Goal: Task Accomplishment & Management: Complete application form

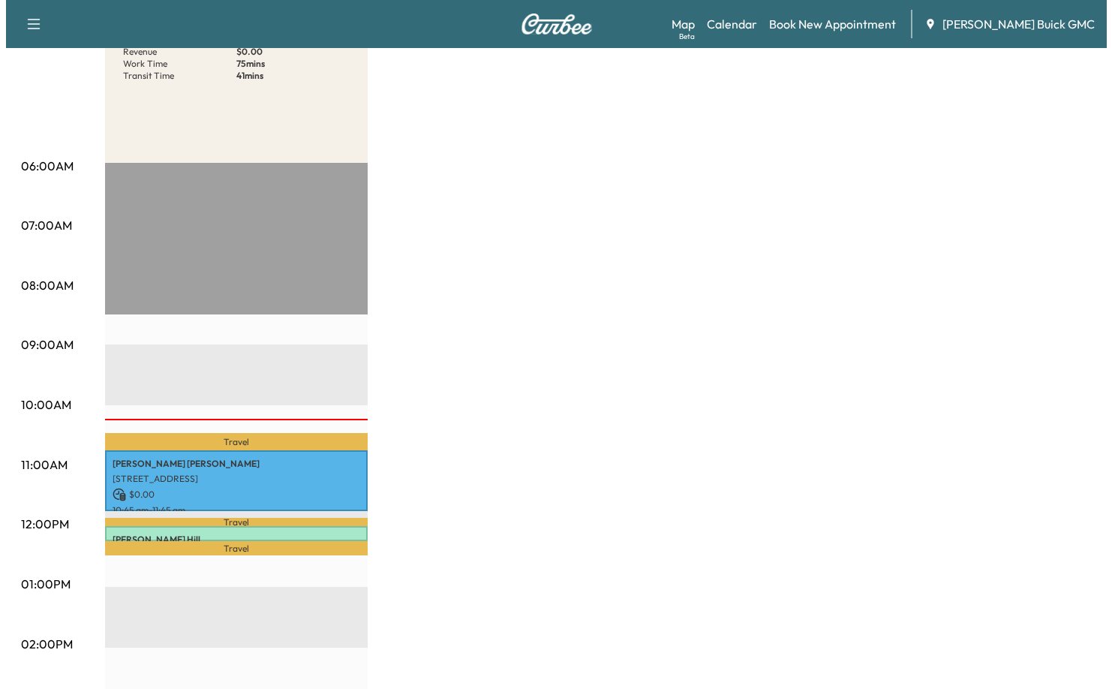
scroll to position [225, 0]
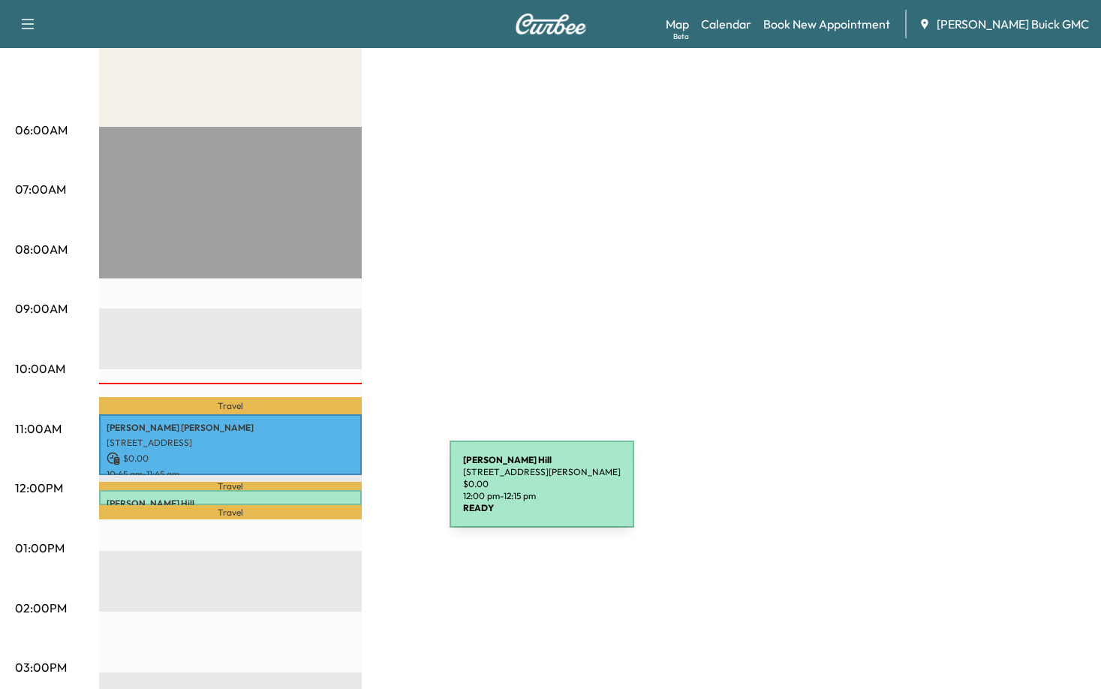
click at [337, 498] on p "[PERSON_NAME]" at bounding box center [231, 504] width 248 height 12
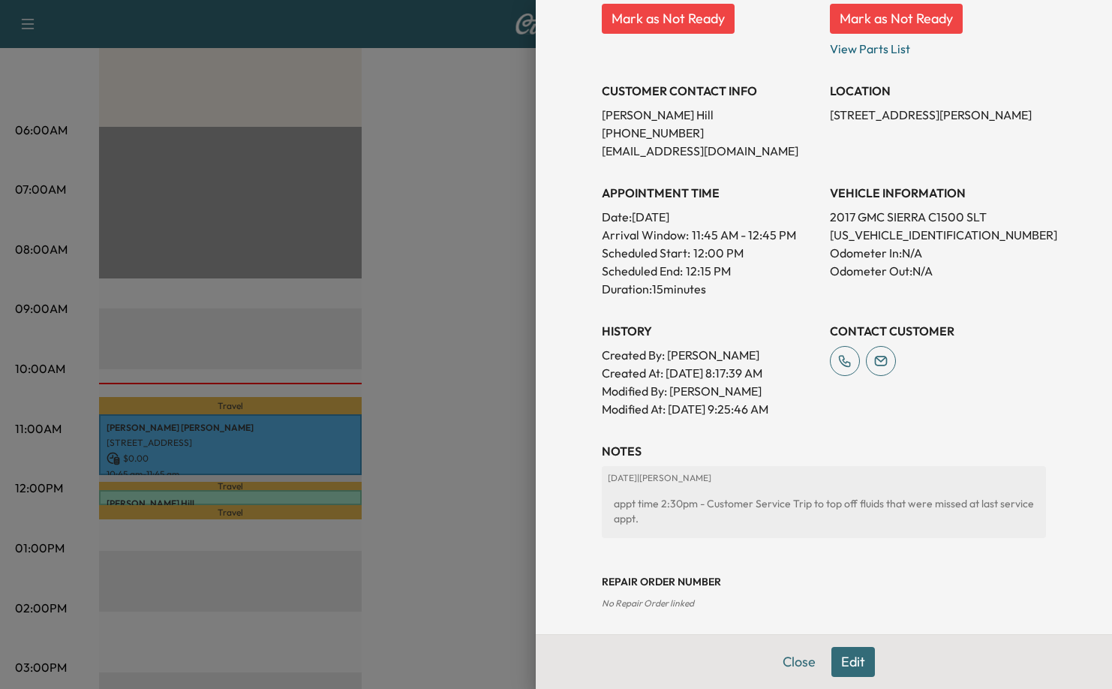
scroll to position [251, 0]
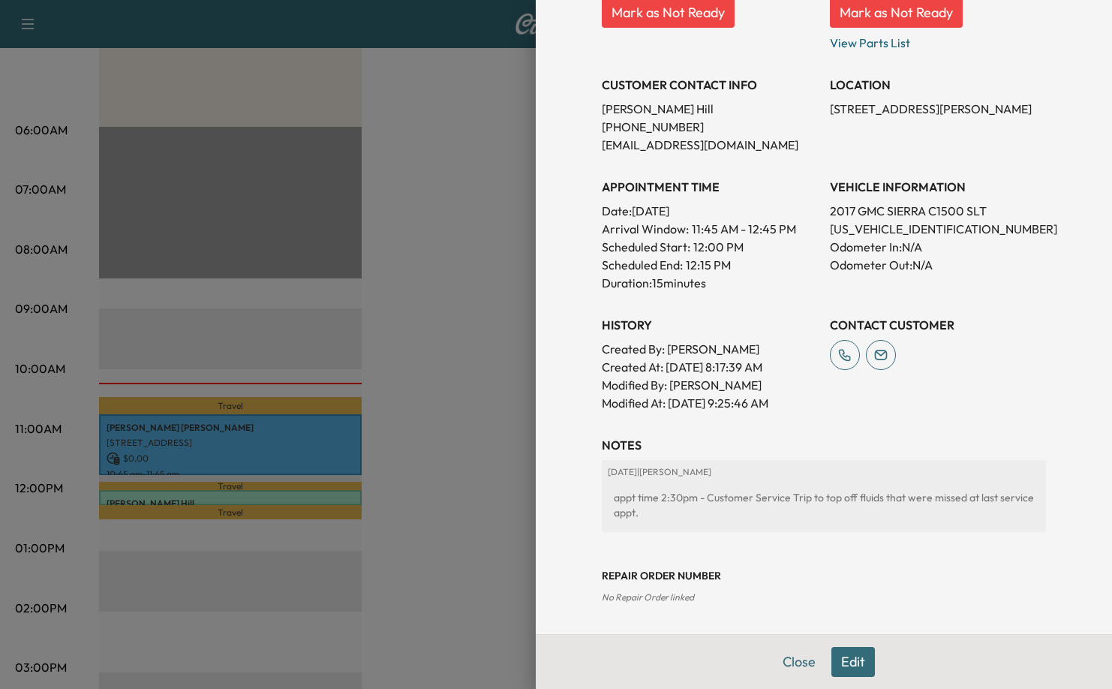
click at [842, 658] on button "Edit" at bounding box center [854, 662] width 44 height 30
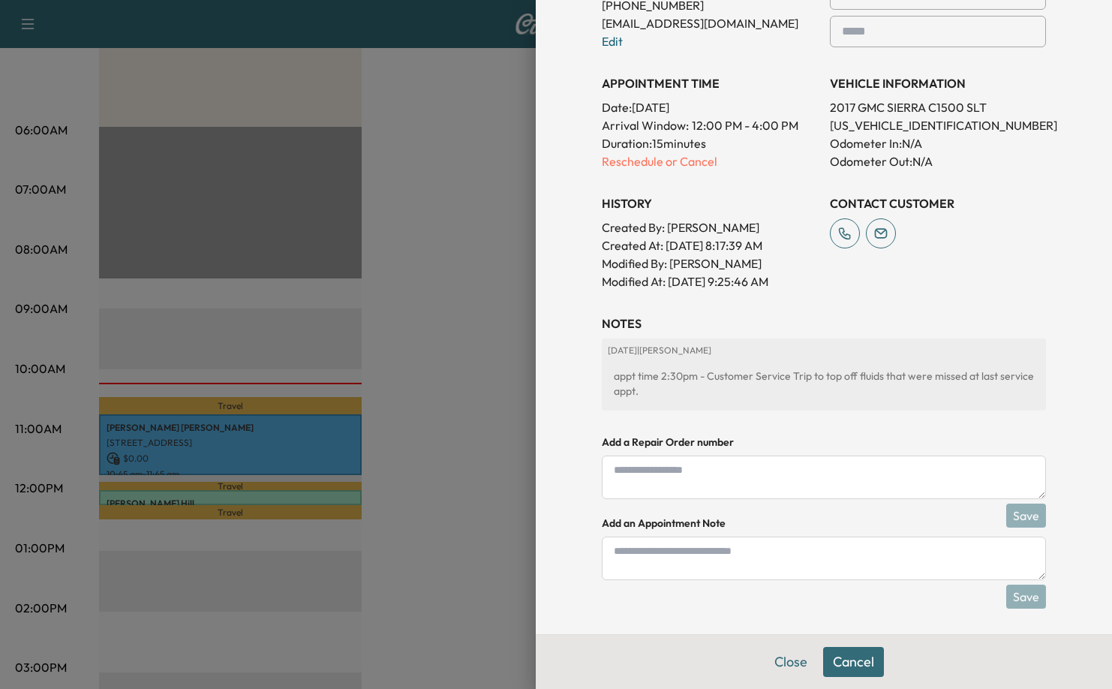
scroll to position [408, 0]
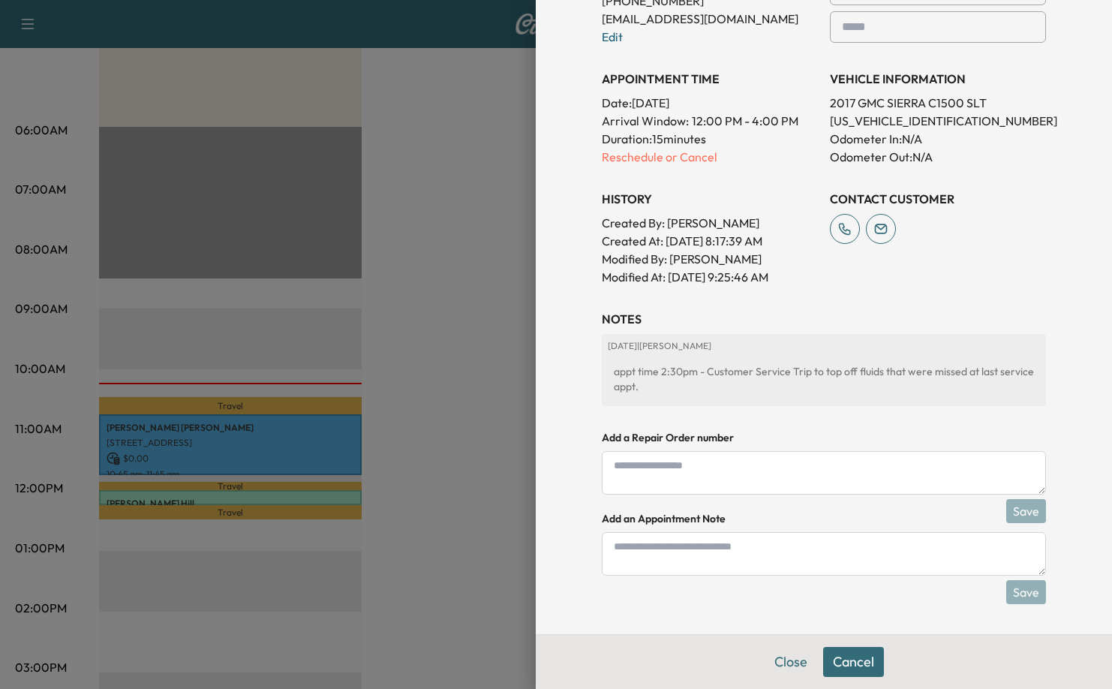
click at [660, 168] on div "**********" at bounding box center [824, 43] width 444 height 486
click at [660, 161] on p "Reschedule or Cancel" at bounding box center [710, 157] width 216 height 18
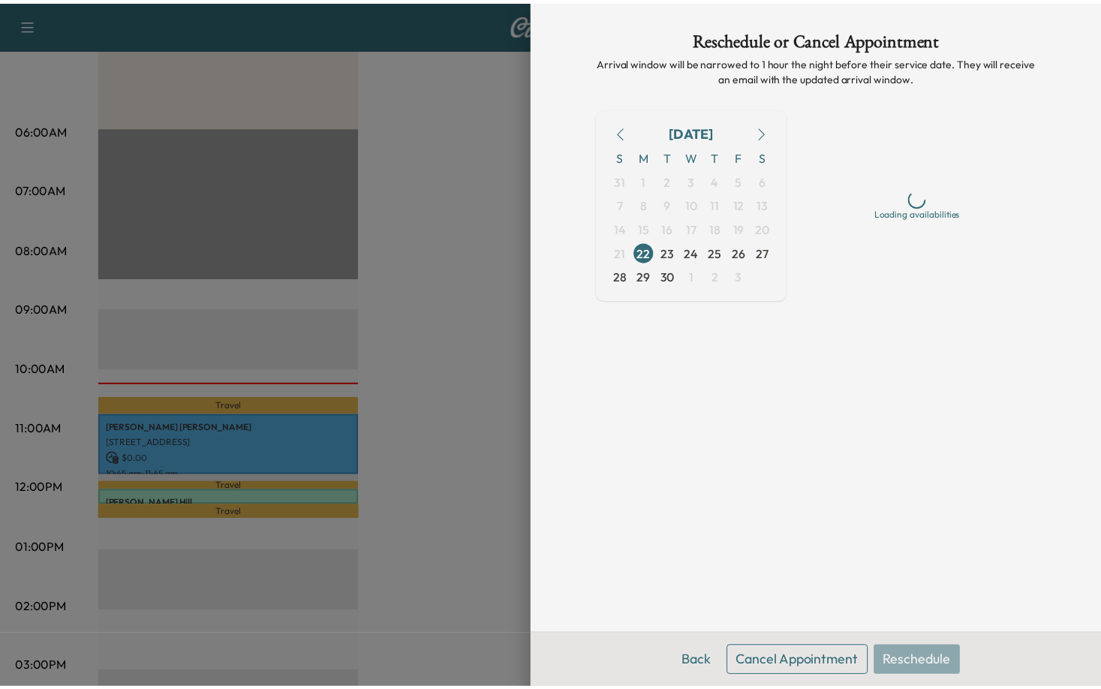
scroll to position [0, 0]
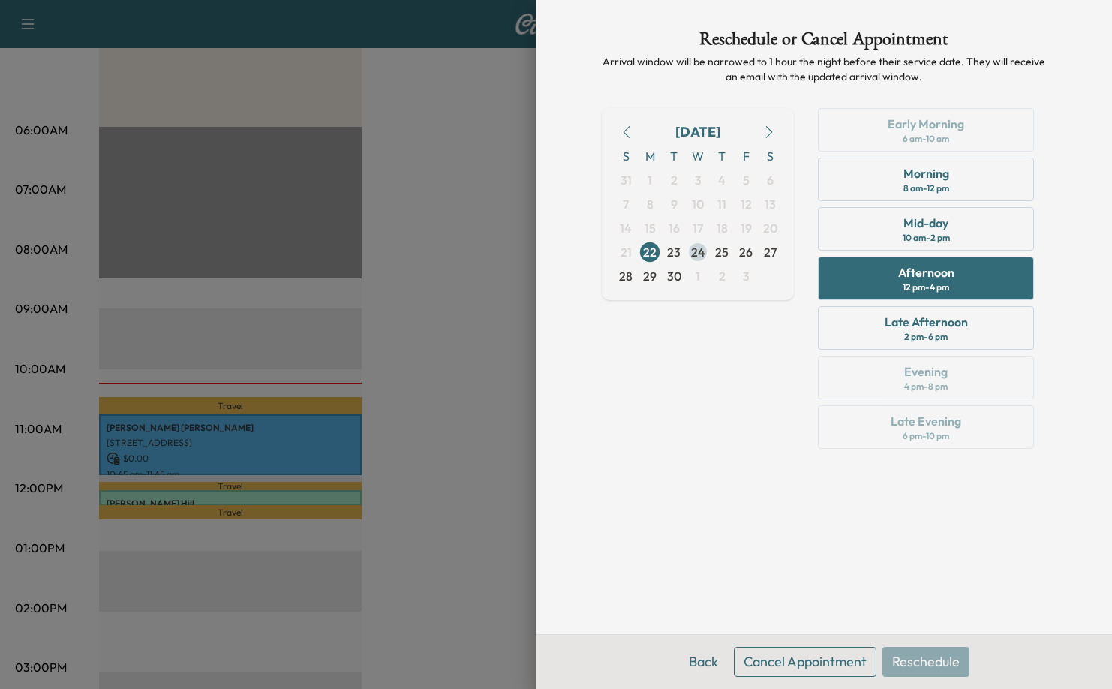
click at [699, 254] on span "24" at bounding box center [698, 252] width 14 height 18
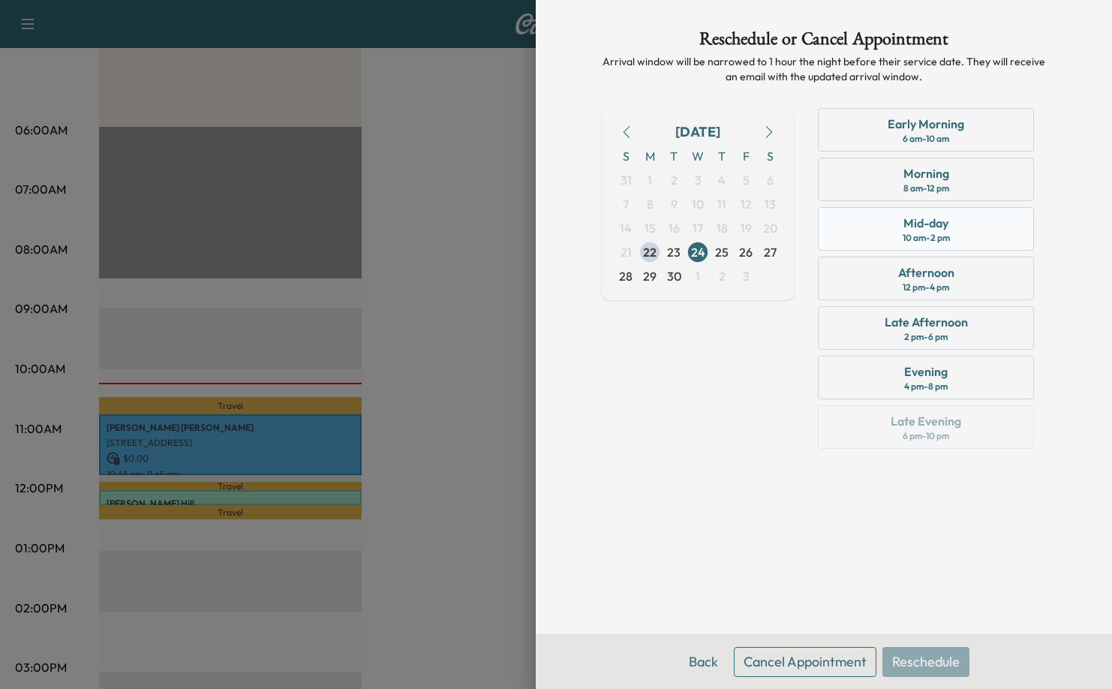
click at [935, 236] on div "10 am - 2 pm" at bounding box center [926, 238] width 47 height 12
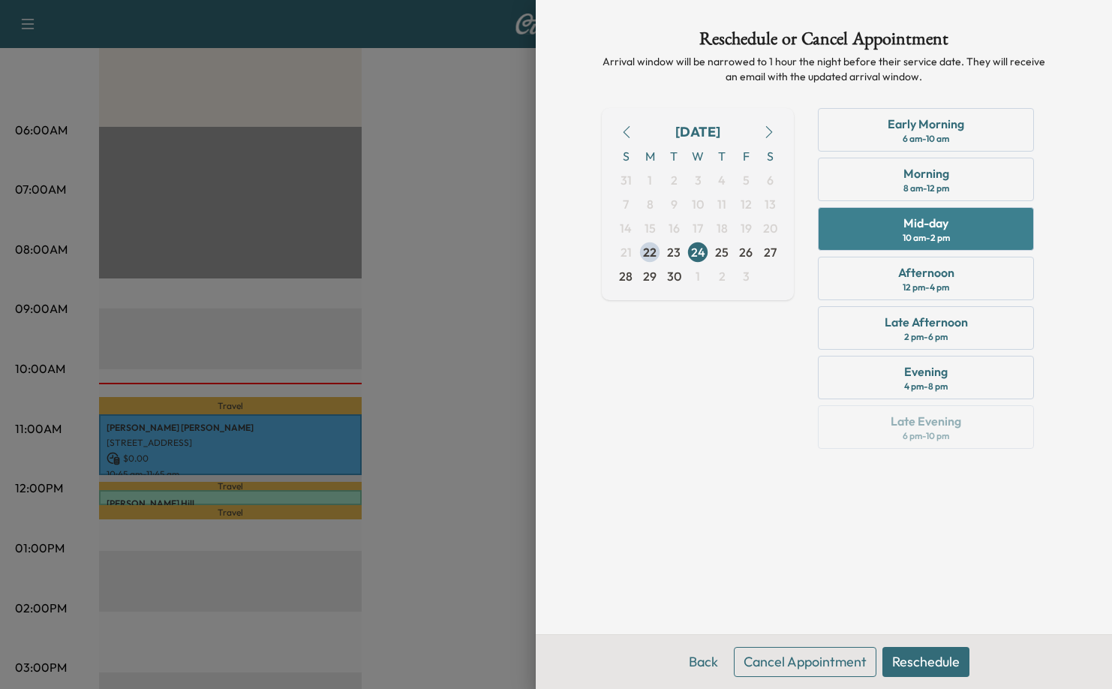
click at [936, 233] on div "10 am - 2 pm" at bounding box center [926, 238] width 47 height 12
click at [942, 232] on div "10 am - 2 pm" at bounding box center [926, 238] width 47 height 12
click at [950, 669] on button "Reschedule" at bounding box center [926, 662] width 87 height 30
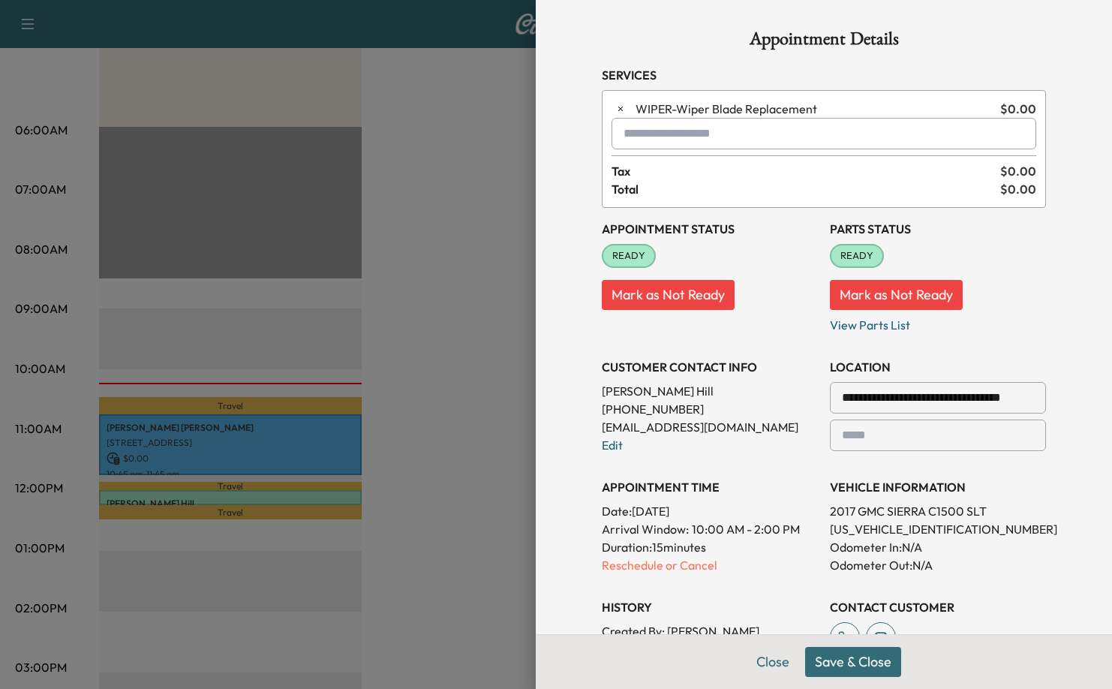
click at [766, 590] on div "History Created By : [PERSON_NAME] Created At : [DATE] 8:17:39 AM Modified By :…" at bounding box center [710, 640] width 216 height 108
click at [847, 658] on button "Save & Close" at bounding box center [853, 662] width 96 height 30
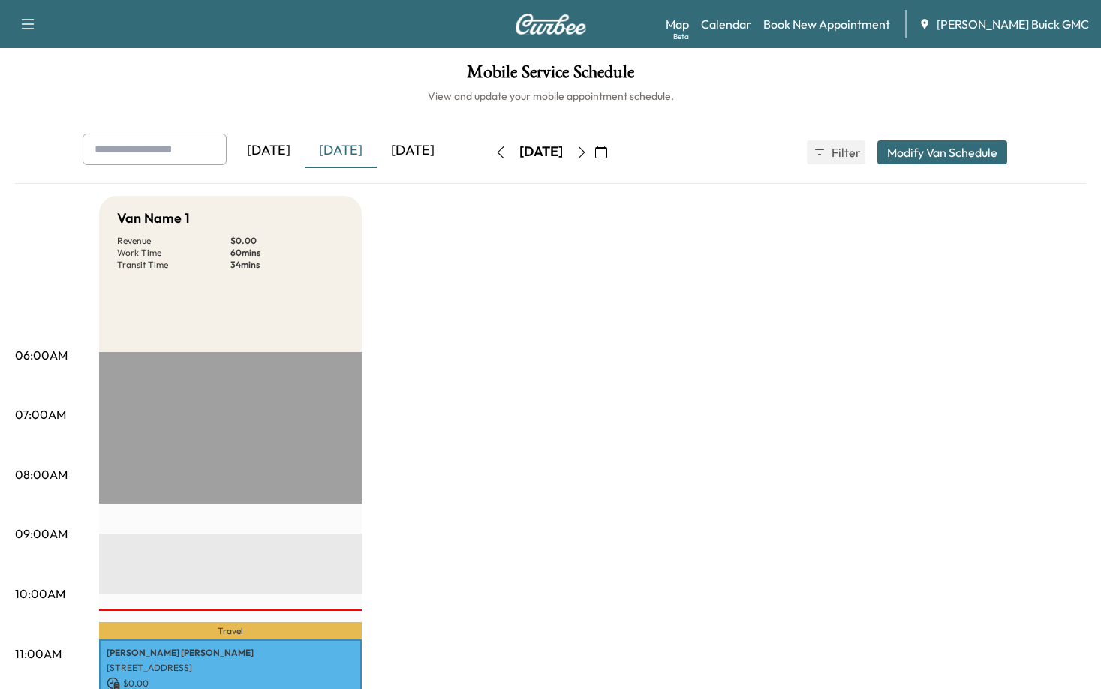
click at [488, 150] on button "button" at bounding box center [501, 152] width 26 height 24
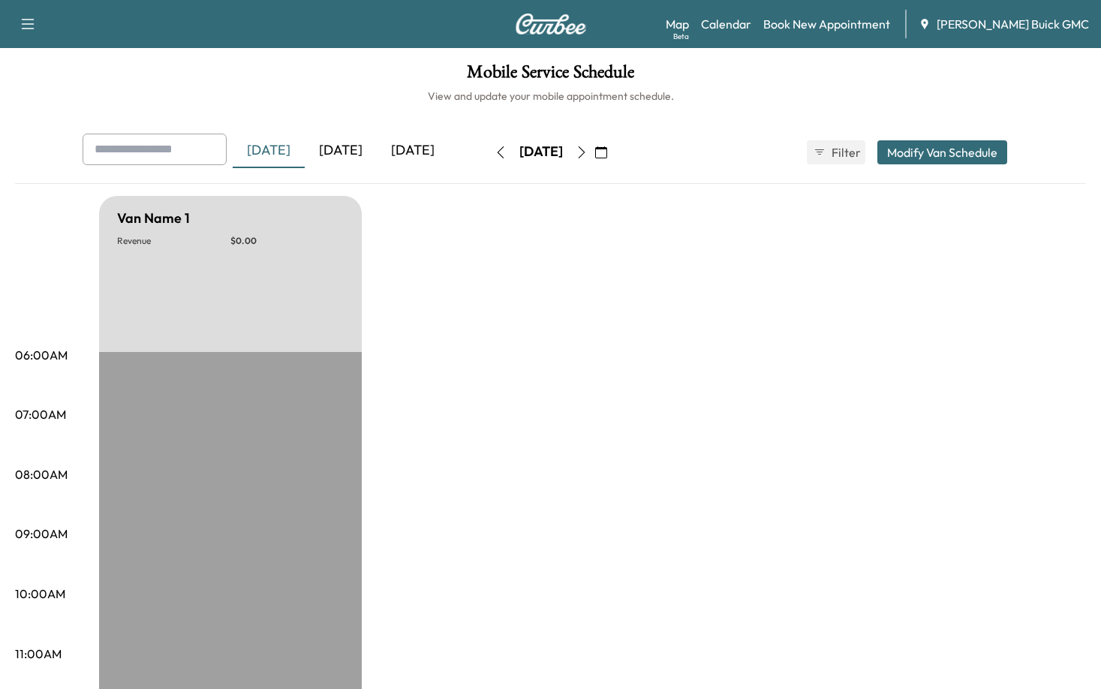
click at [588, 146] on icon "button" at bounding box center [582, 152] width 12 height 12
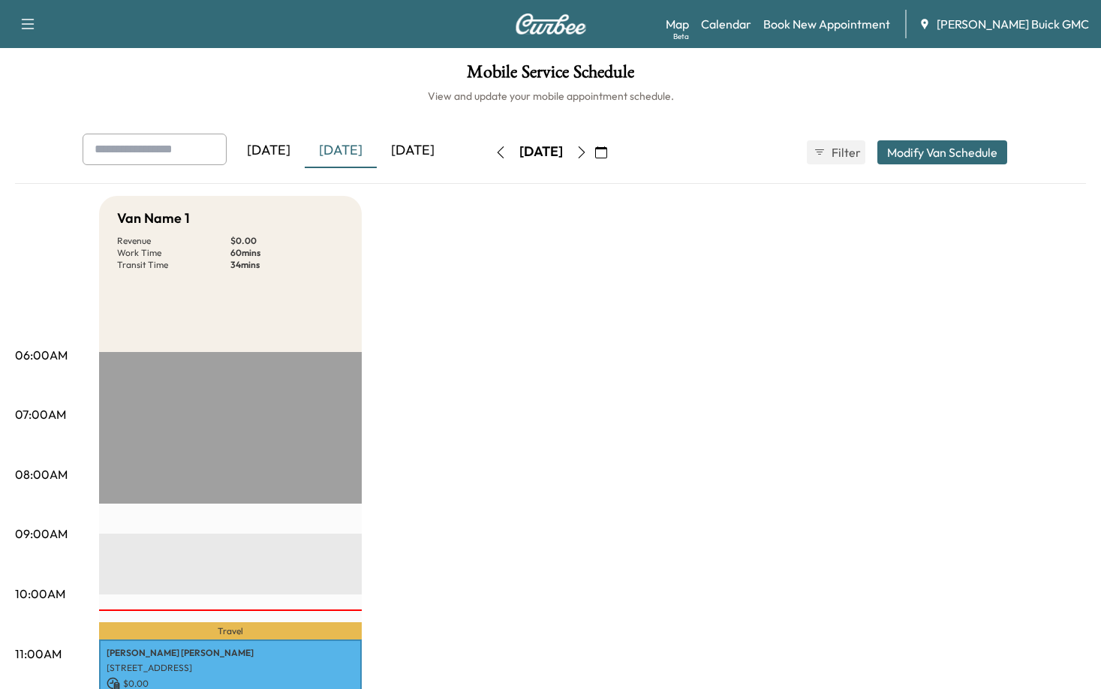
click at [588, 152] on icon "button" at bounding box center [582, 152] width 12 height 12
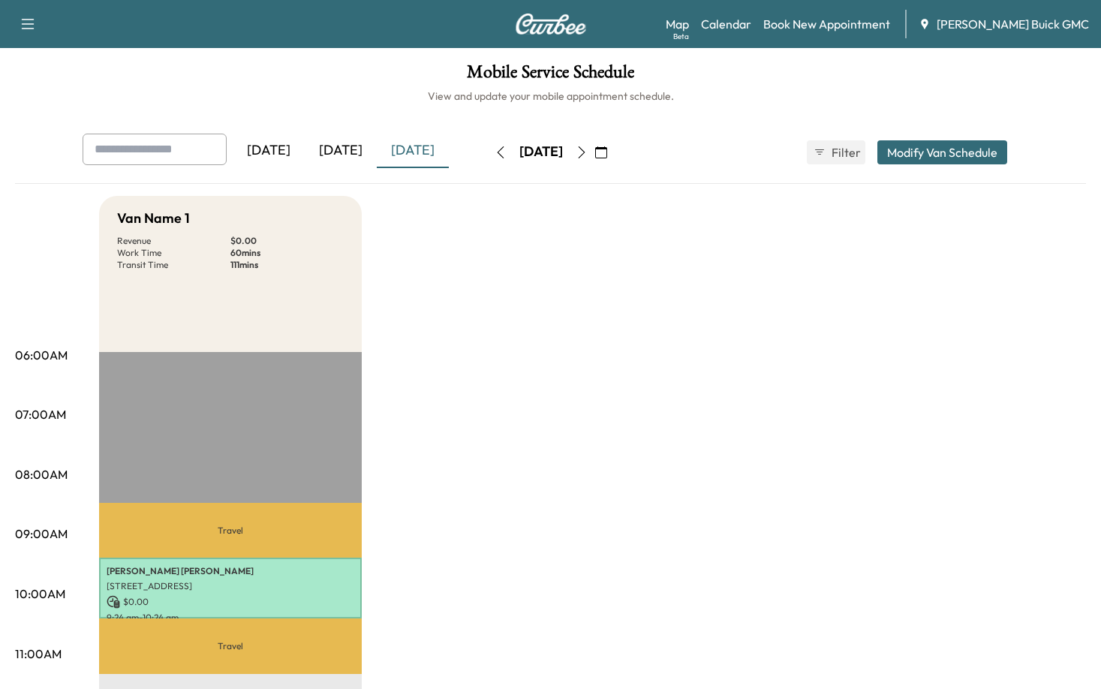
click at [588, 151] on icon "button" at bounding box center [582, 152] width 12 height 12
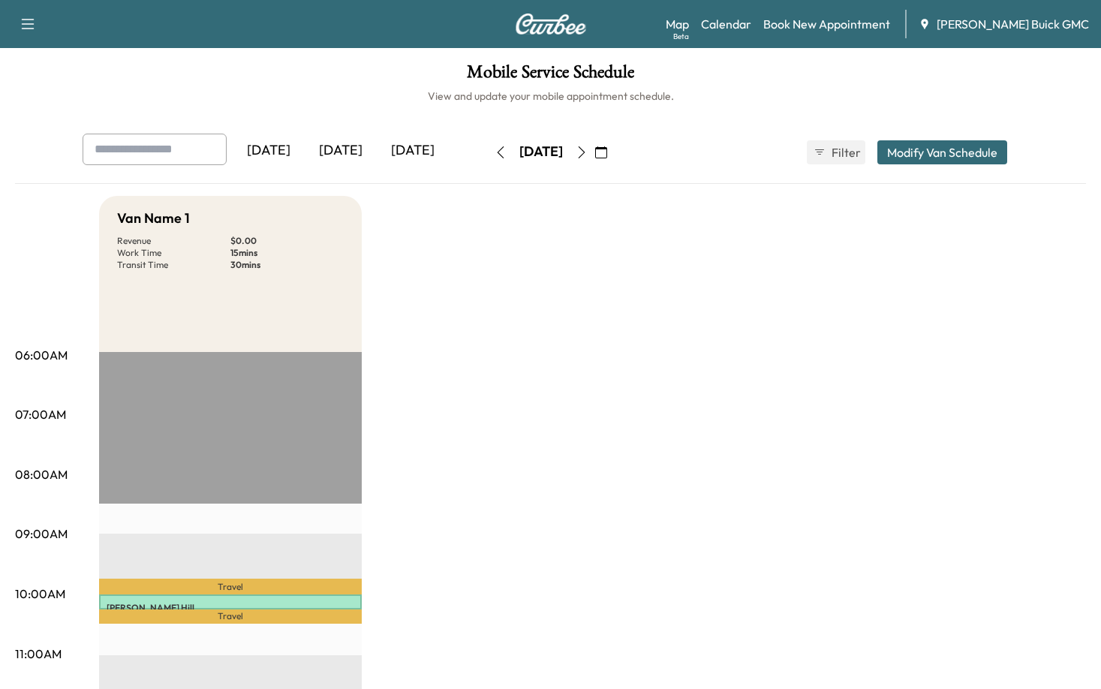
drag, startPoint x: 715, startPoint y: 397, endPoint x: 701, endPoint y: 395, distance: 14.4
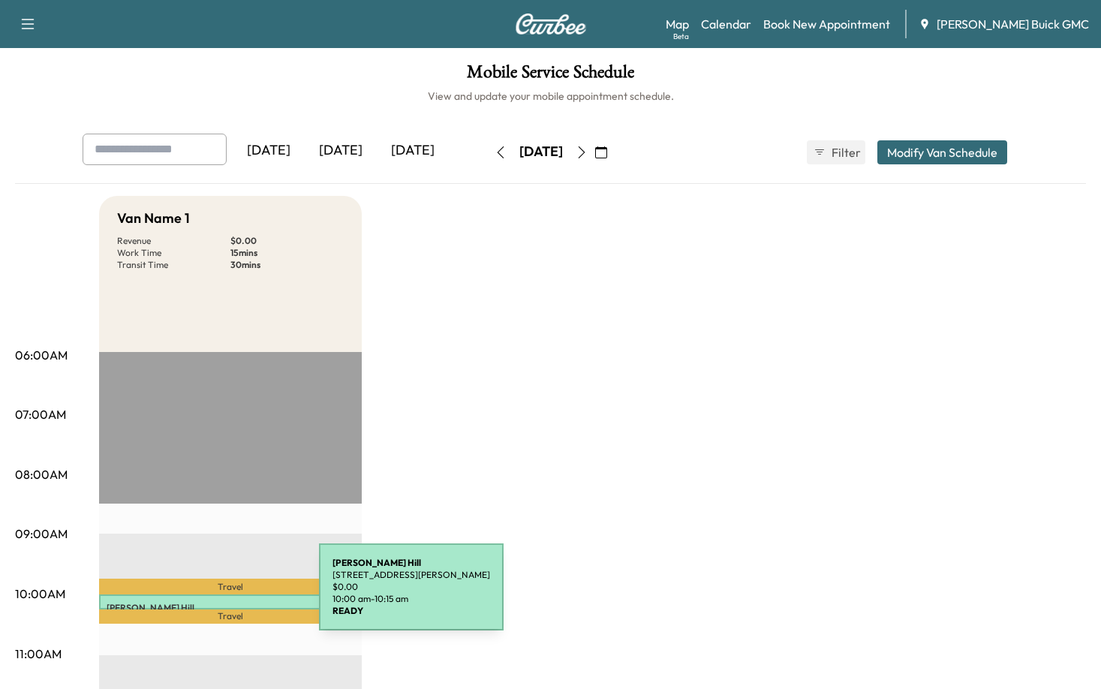
click at [206, 596] on div "[PERSON_NAME] [STREET_ADDRESS][PERSON_NAME] $ 0.00 10:00 am - 10:15 am" at bounding box center [230, 601] width 263 height 15
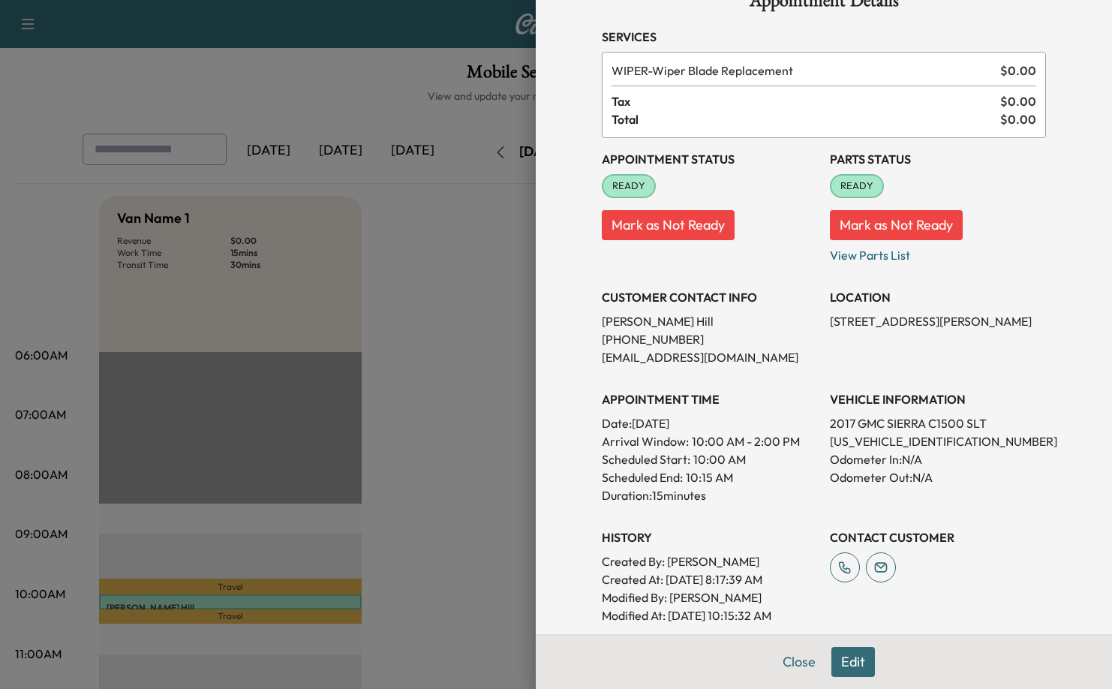
scroll to position [75, 0]
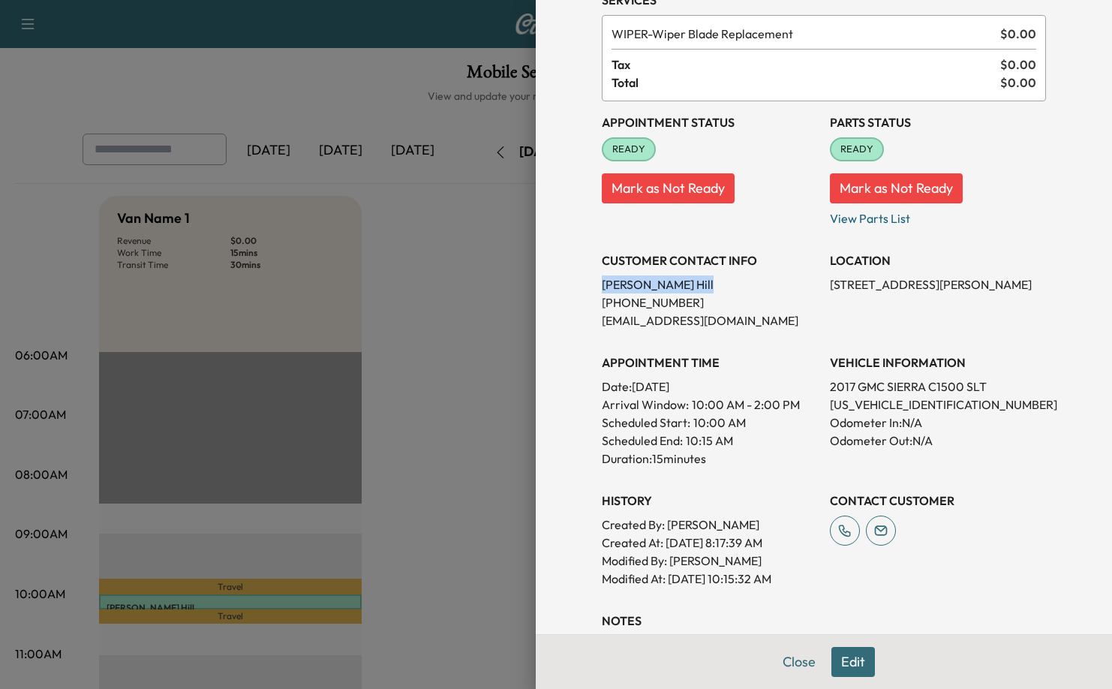
drag, startPoint x: 659, startPoint y: 283, endPoint x: 583, endPoint y: 280, distance: 75.9
click at [584, 280] on div "Appointment Details Services WIPER - Wiper Blade Replacement $ 0.00 Tax $ 0.00 …" at bounding box center [824, 367] width 480 height 885
copy p "[PERSON_NAME]"
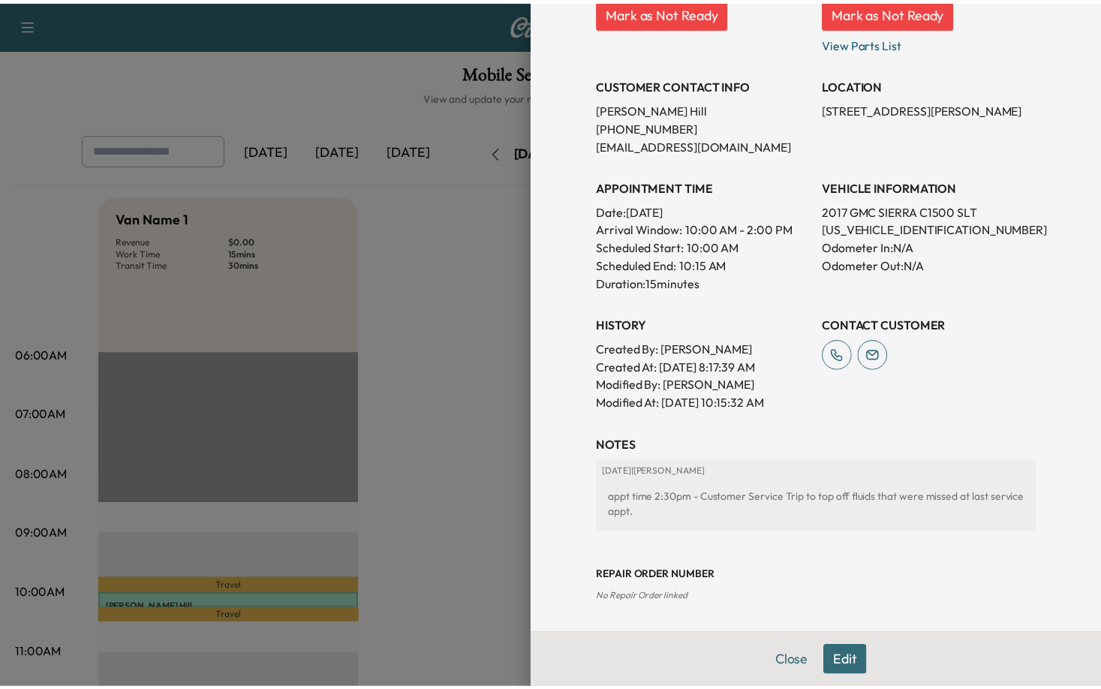
scroll to position [0, 0]
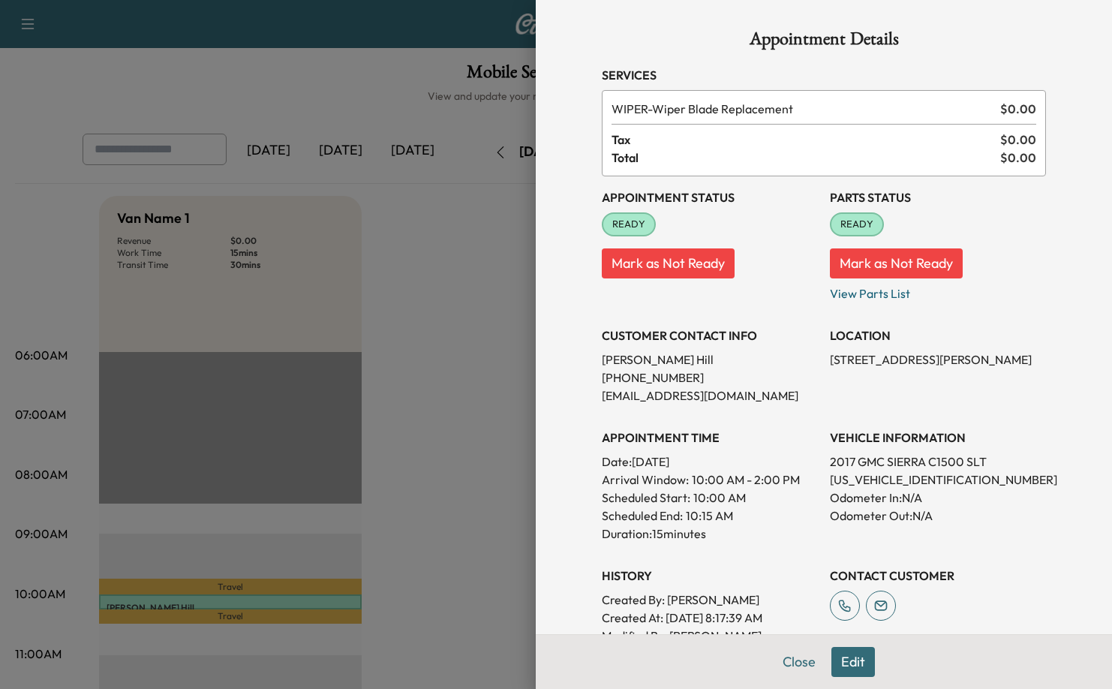
click at [474, 257] on div at bounding box center [556, 344] width 1112 height 689
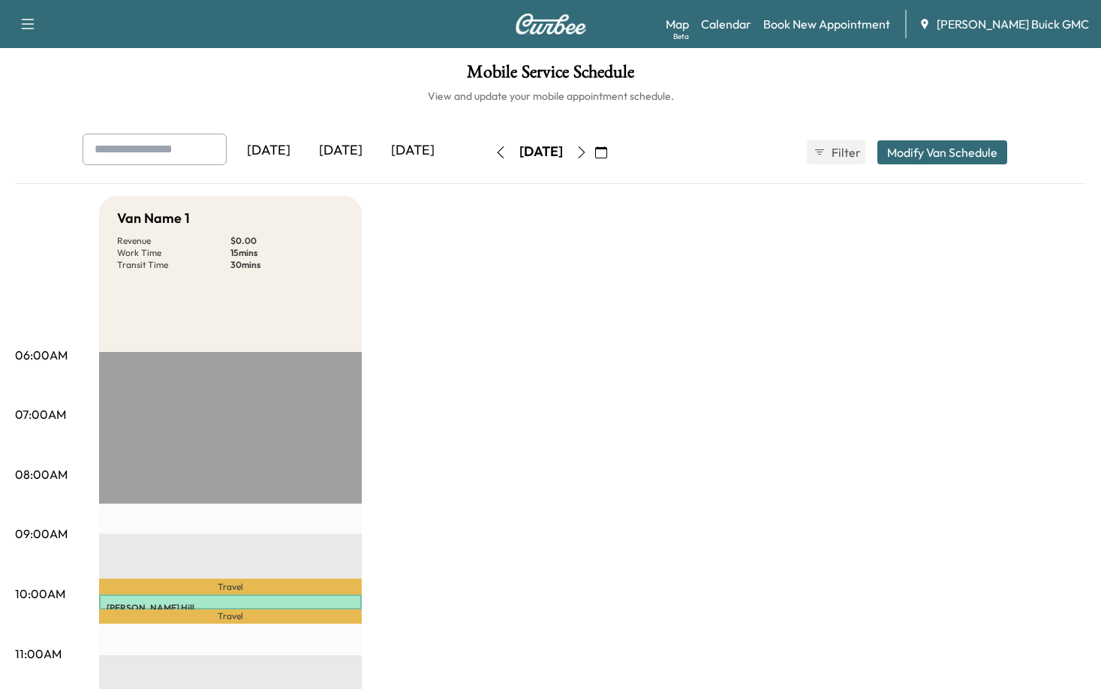
click at [880, 77] on h1 "Mobile Service Schedule" at bounding box center [550, 76] width 1071 height 26
click at [351, 146] on div "[DATE]" at bounding box center [341, 151] width 72 height 35
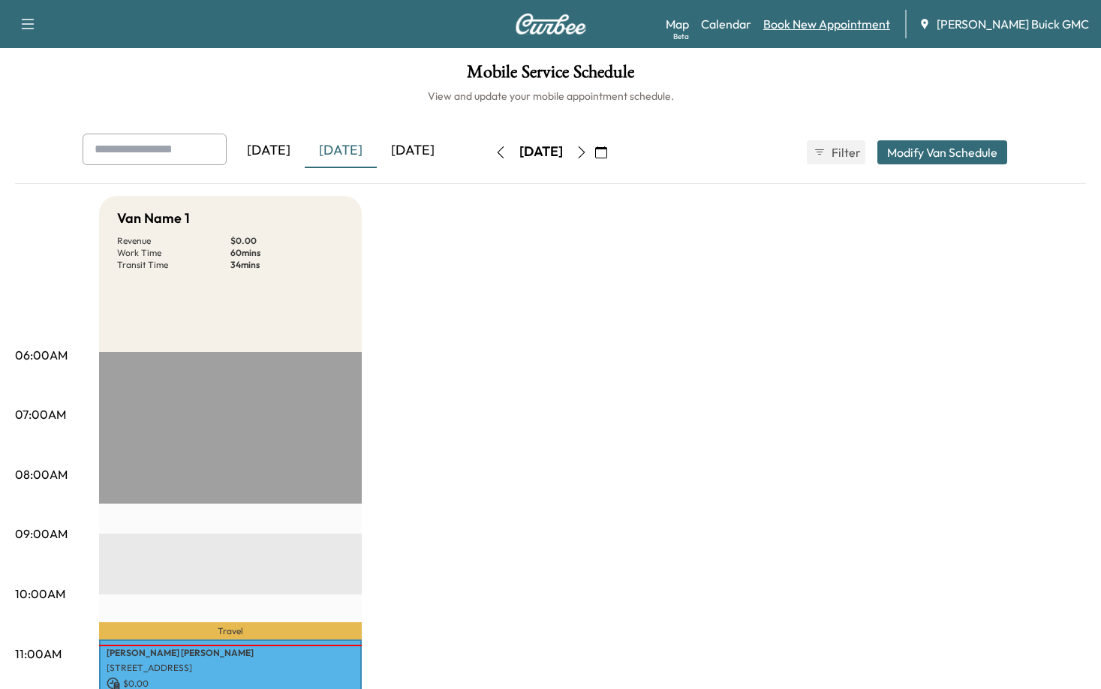
click at [850, 30] on link "Book New Appointment" at bounding box center [826, 24] width 127 height 18
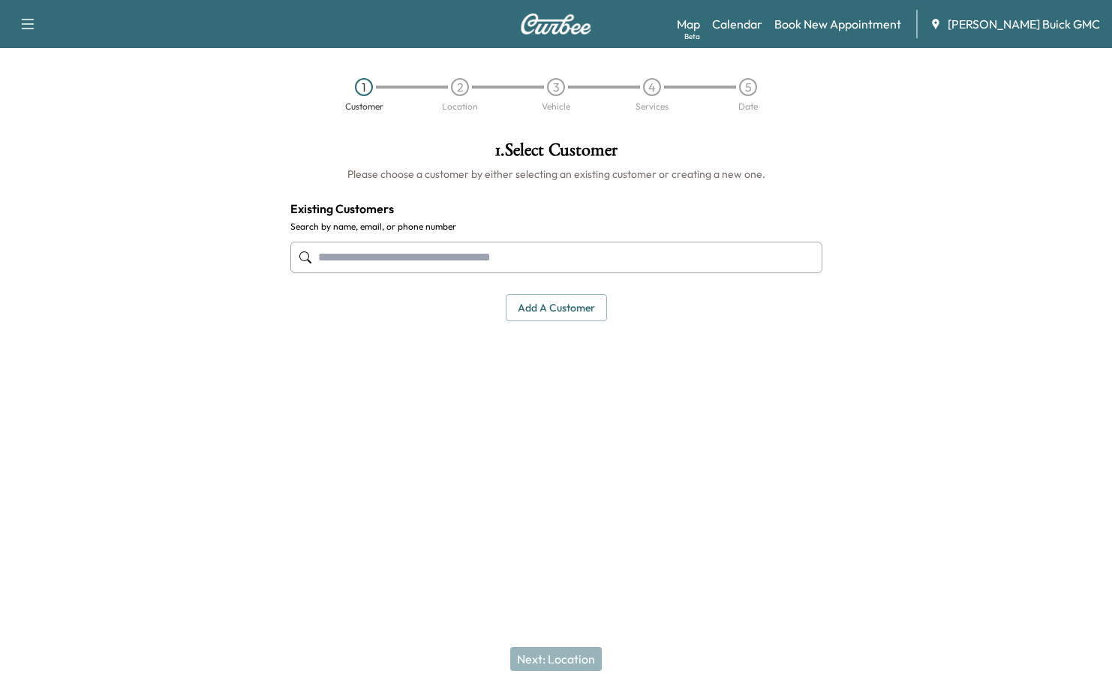
click at [401, 257] on input "text" at bounding box center [556, 258] width 532 height 32
click at [409, 254] on input "text" at bounding box center [556, 258] width 532 height 32
paste input "**********"
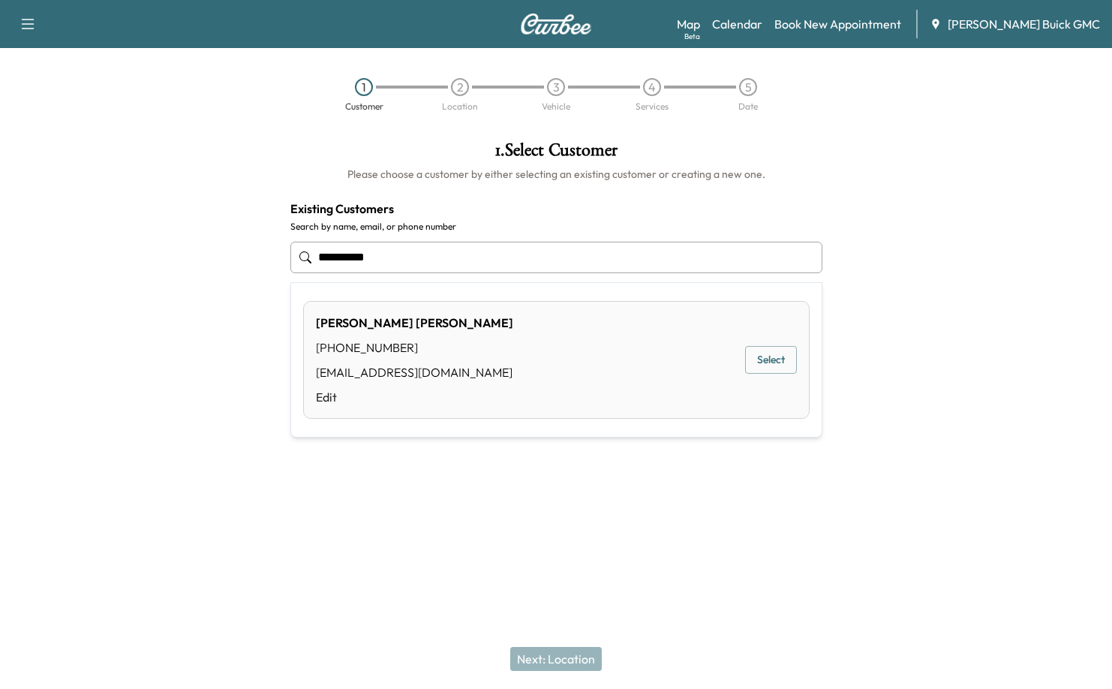
type input "**********"
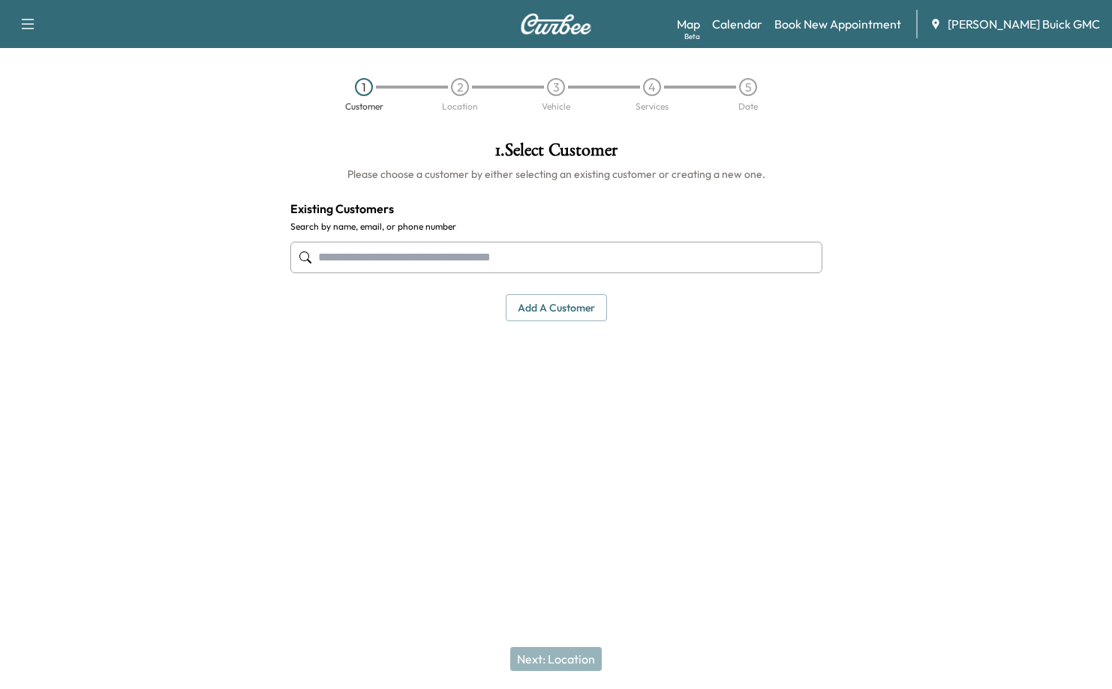
click at [418, 194] on div "1 . Select Customer Please choose a customer by either selecting an existing cu…" at bounding box center [556, 231] width 556 height 204
click at [583, 309] on button "Add a customer" at bounding box center [556, 308] width 101 height 28
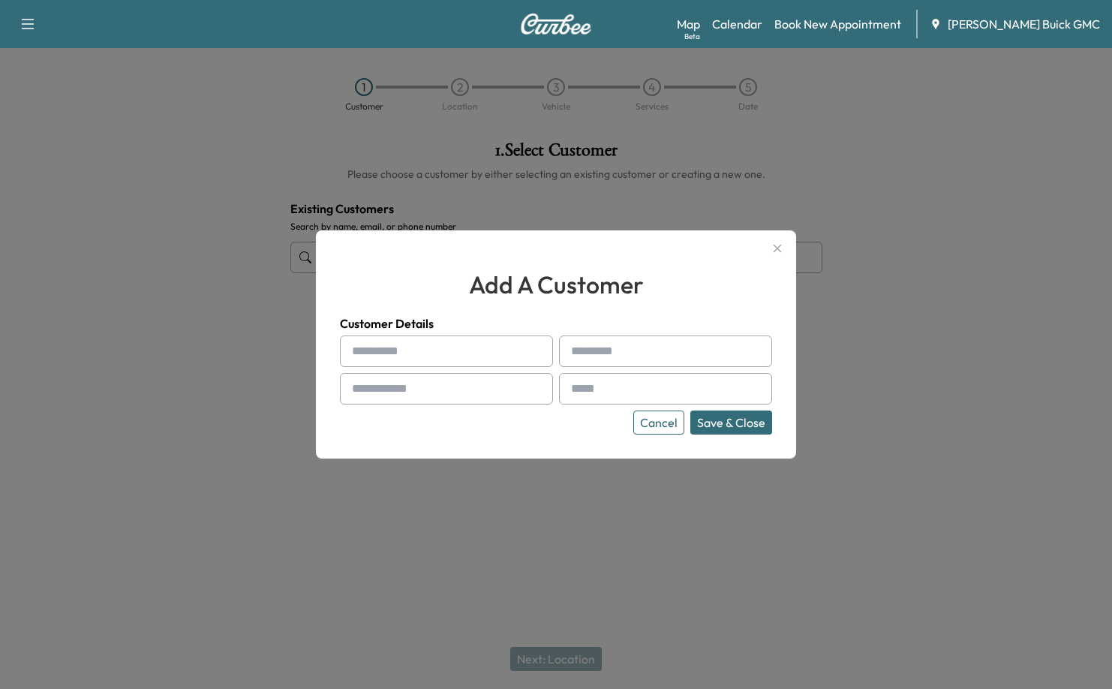
click at [387, 355] on input "text" at bounding box center [446, 351] width 213 height 32
type input "*****"
click at [399, 381] on input "text" at bounding box center [446, 389] width 213 height 32
